Goal: Check status: Check status

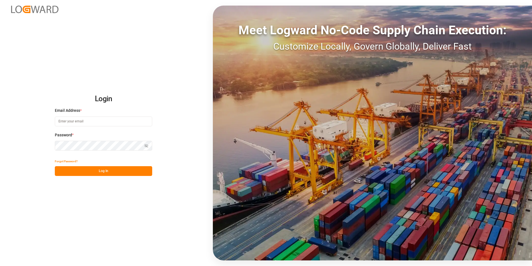
type input "[PERSON_NAME][EMAIL_ADDRESS][DOMAIN_NAME]"
click at [101, 171] on button "Log In" at bounding box center [103, 171] width 97 height 10
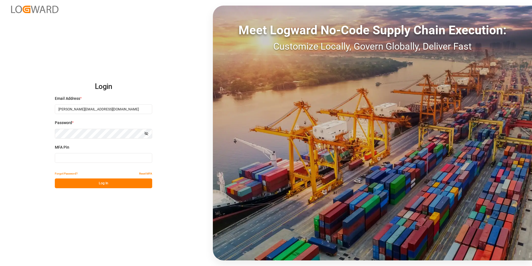
click at [95, 156] on input at bounding box center [103, 158] width 97 height 10
type input "715886"
click at [88, 183] on button "Log In" at bounding box center [103, 183] width 97 height 10
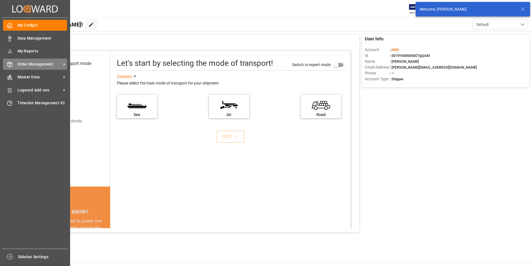
click at [30, 66] on span "Order Management" at bounding box center [40, 64] width 44 height 6
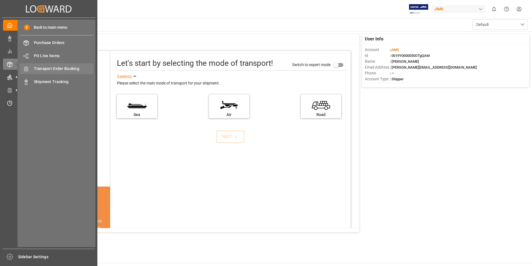
click at [75, 70] on span "Transport Order Booking" at bounding box center [64, 69] width 60 height 6
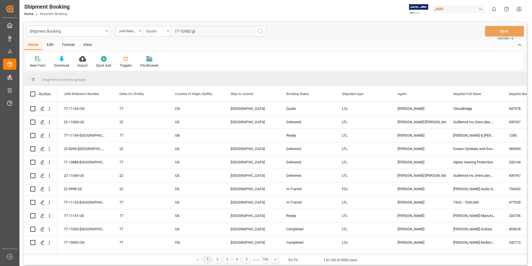
type input "77-10082-jp"
click at [261, 31] on icon "search button" at bounding box center [260, 31] width 7 height 7
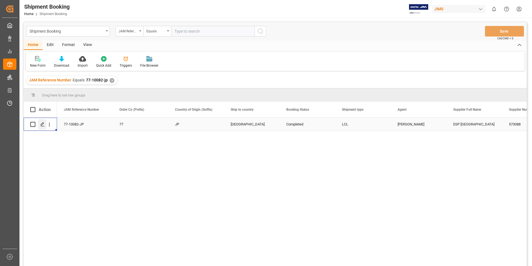
click at [42, 124] on icon "Press SPACE to select this row." at bounding box center [42, 124] width 4 height 4
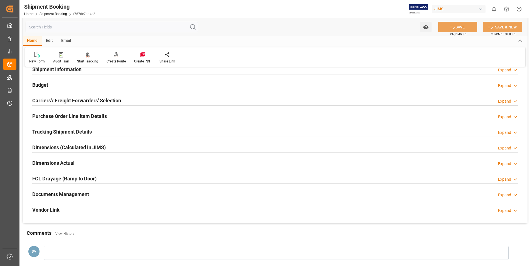
scroll to position [121, 0]
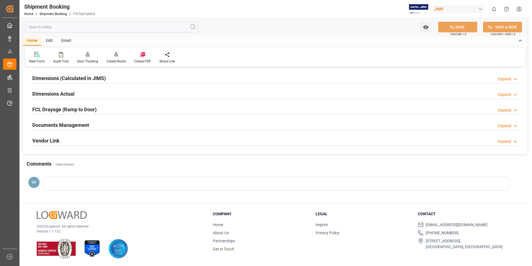
click at [514, 126] on icon at bounding box center [516, 126] width 6 height 6
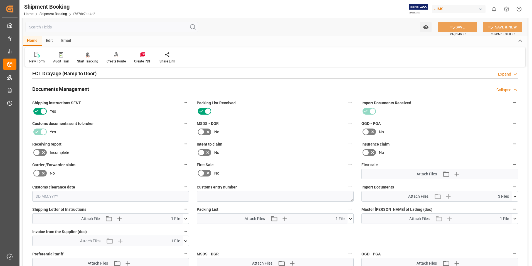
scroll to position [232, 0]
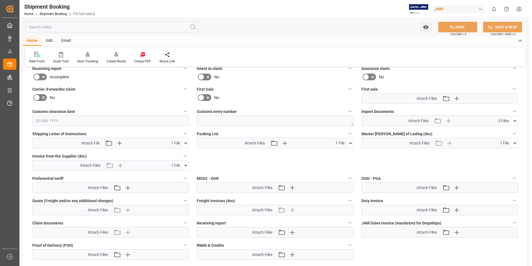
click at [186, 143] on icon at bounding box center [186, 143] width 6 height 6
click at [182, 152] on icon at bounding box center [183, 153] width 6 height 6
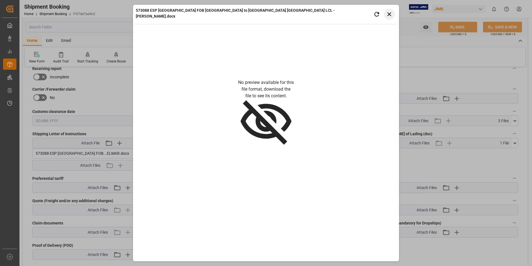
click at [392, 9] on button "Close preview" at bounding box center [389, 14] width 11 height 11
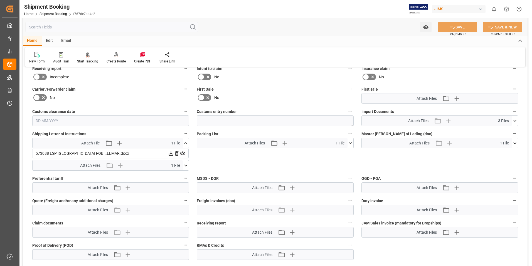
click at [515, 141] on icon at bounding box center [515, 143] width 6 height 6
click at [171, 153] on icon at bounding box center [171, 153] width 4 height 4
click at [186, 166] on icon at bounding box center [186, 165] width 6 height 6
click at [171, 176] on icon at bounding box center [171, 175] width 4 height 4
